Goal: Information Seeking & Learning: Learn about a topic

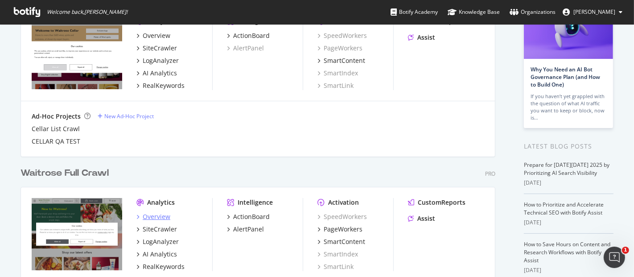
scroll to position [116, 0]
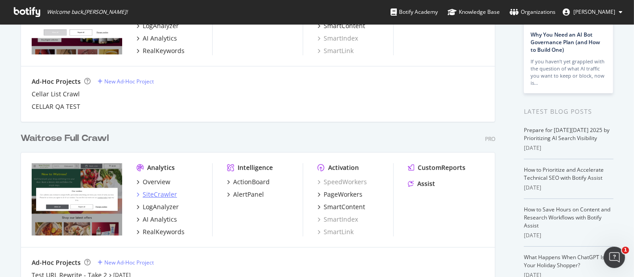
click at [157, 196] on div "SiteCrawler" at bounding box center [160, 194] width 34 height 9
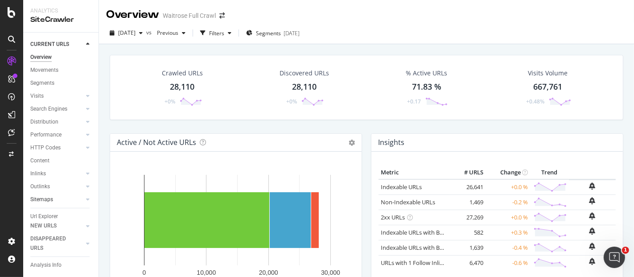
click at [63, 198] on link "Sitemaps" at bounding box center [56, 199] width 53 height 9
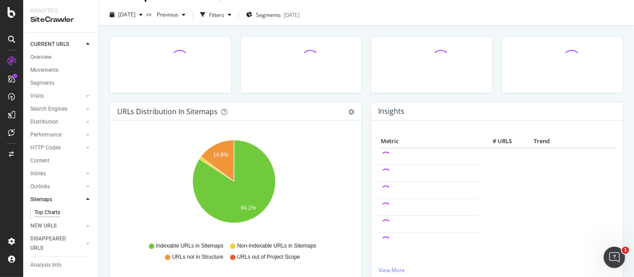
scroll to position [18, 0]
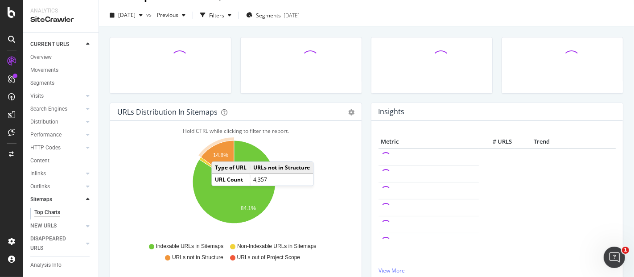
click at [220, 153] on text "14.8%" at bounding box center [220, 156] width 15 height 6
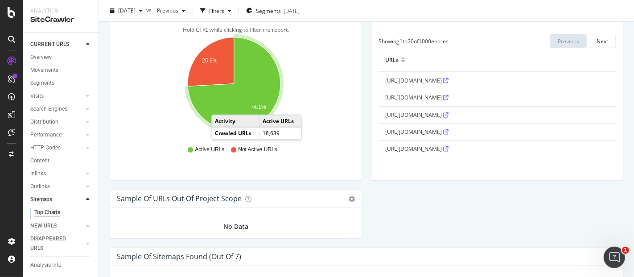
scroll to position [801, 0]
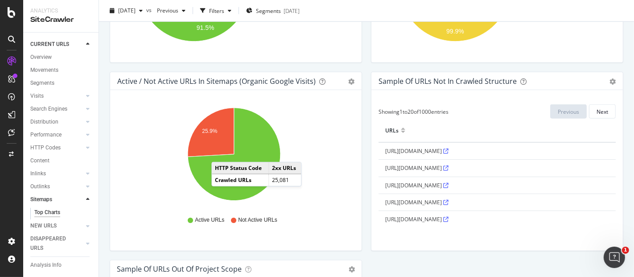
click at [590, 119] on th "URLs" at bounding box center [497, 131] width 237 height 24
click at [597, 114] on div "Next" at bounding box center [603, 111] width 12 height 12
click at [597, 108] on div "Next" at bounding box center [603, 112] width 12 height 8
